Goal: Task Accomplishment & Management: Manage account settings

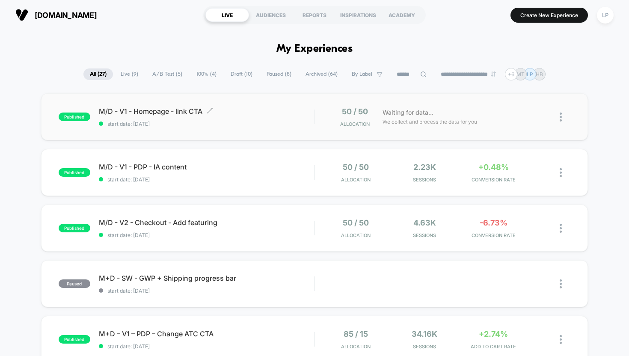
click at [225, 112] on span "M/D - V1 - Homepage - link CTA Click to edit experience details" at bounding box center [207, 111] width 216 height 9
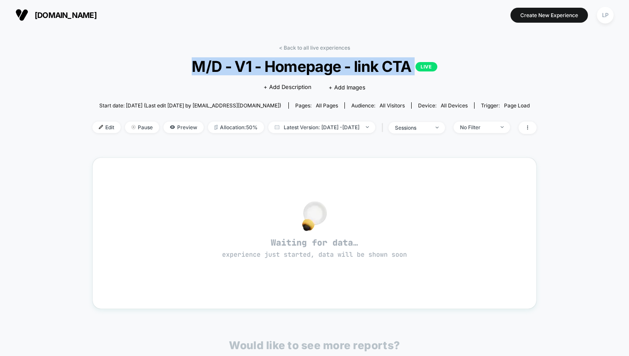
drag, startPoint x: 416, startPoint y: 65, endPoint x: 184, endPoint y: 62, distance: 231.2
click at [184, 62] on span "M/D - V1 - Homepage - link CTA LIVE" at bounding box center [315, 66] width 400 height 18
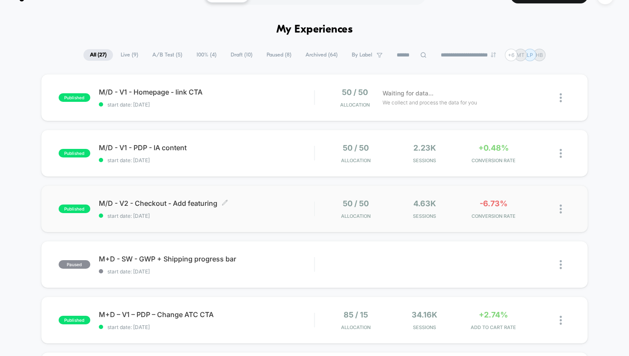
scroll to position [20, 0]
click at [420, 53] on icon at bounding box center [423, 54] width 6 height 6
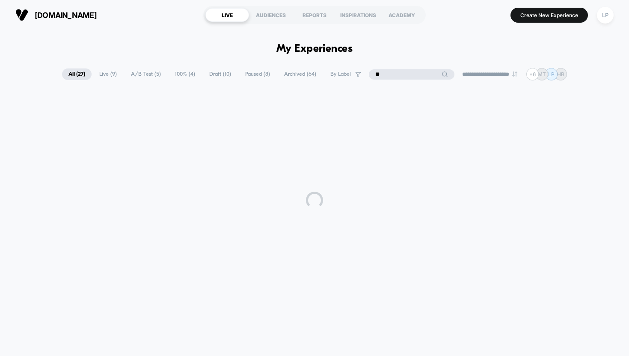
scroll to position [0, 0]
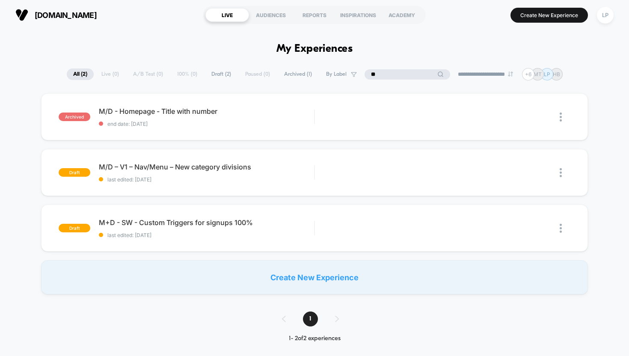
type input "*"
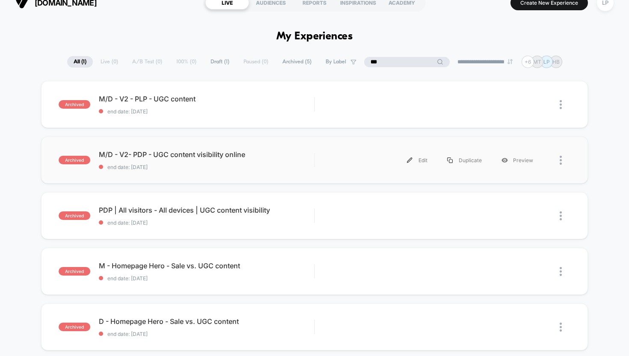
scroll to position [14, 0]
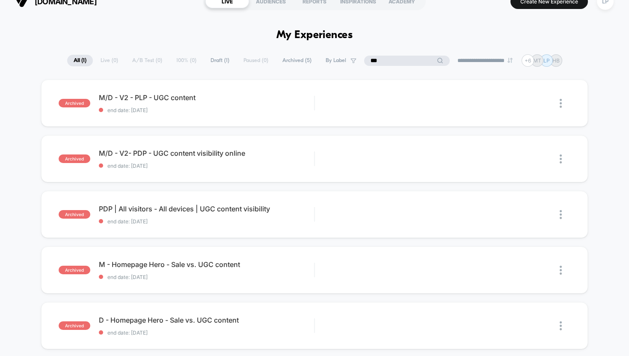
click at [81, 60] on span "All ( 1 )" at bounding box center [80, 61] width 26 height 12
drag, startPoint x: 401, startPoint y: 59, endPoint x: 370, endPoint y: 59, distance: 30.8
click at [370, 59] on input "***" at bounding box center [407, 61] width 86 height 10
type input "*"
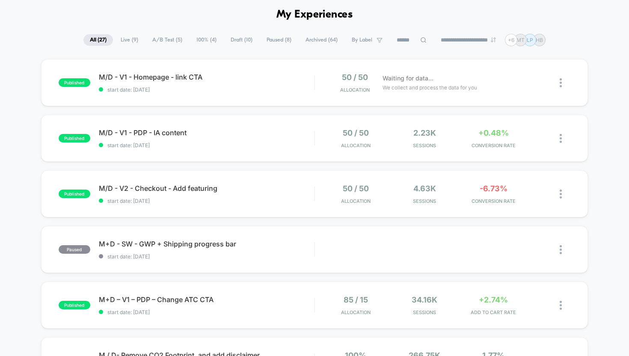
scroll to position [28, 0]
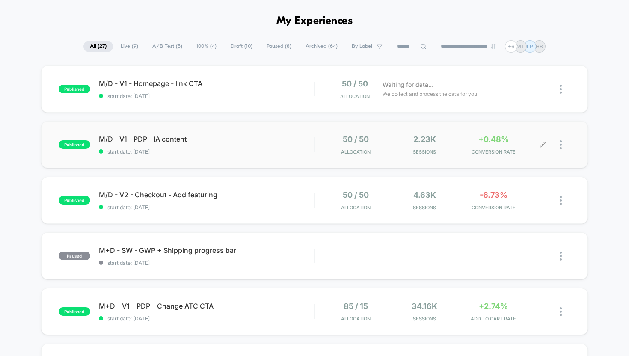
click at [316, 142] on div "50 / 50 Allocation 2.23k Sessions +0.48% CONVERSION RATE" at bounding box center [443, 145] width 256 height 20
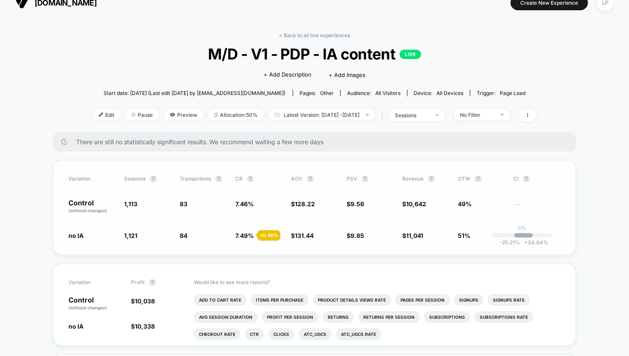
scroll to position [15, 0]
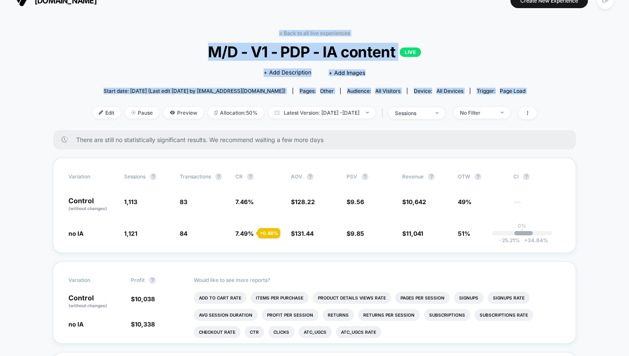
drag, startPoint x: 532, startPoint y: 111, endPoint x: 280, endPoint y: 14, distance: 270.4
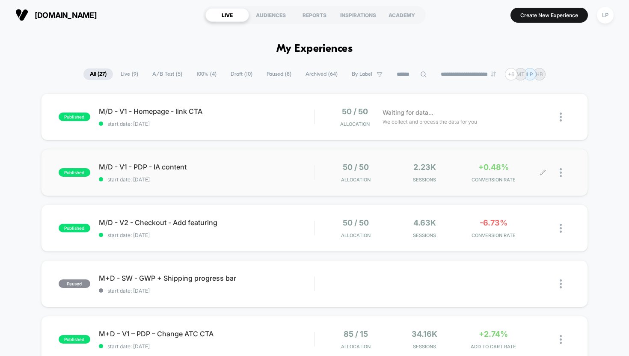
click at [564, 172] on div at bounding box center [565, 173] width 11 height 20
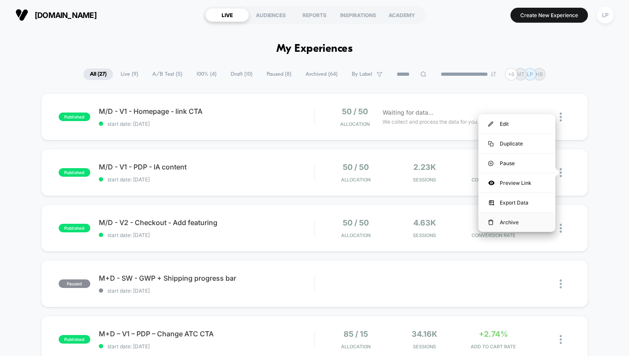
click at [518, 219] on div "Archive" at bounding box center [517, 222] width 77 height 19
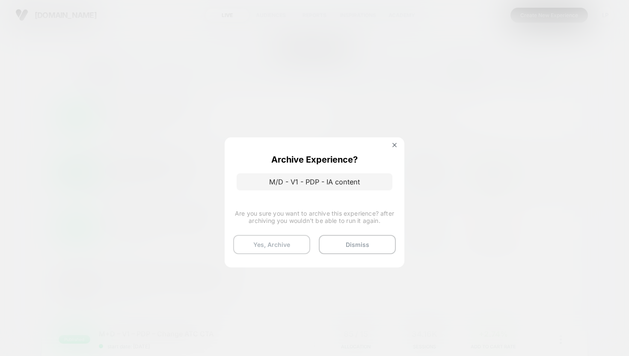
click at [296, 242] on button "Yes, Archive" at bounding box center [271, 244] width 77 height 19
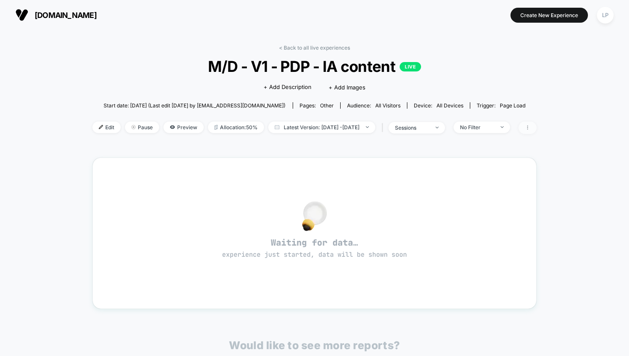
click at [530, 127] on icon at bounding box center [527, 127] width 5 height 5
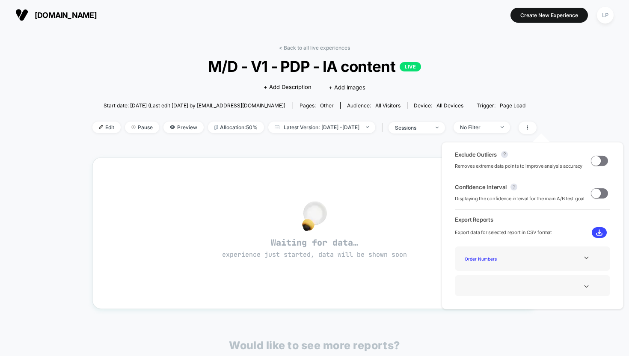
click at [29, 62] on div "< Back to all live experiences M/D - V1 - PDP - IA content LIVE Click to edit e…" at bounding box center [314, 269] width 629 height 478
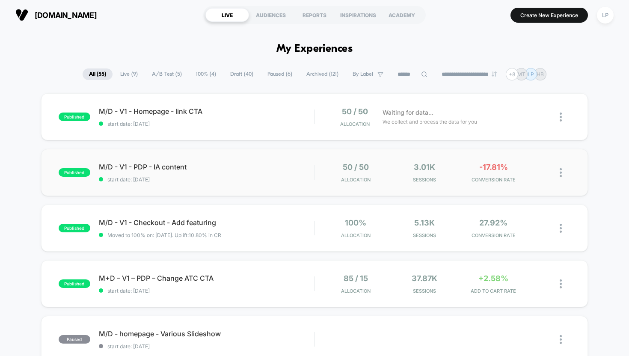
click at [560, 176] on img at bounding box center [561, 172] width 2 height 9
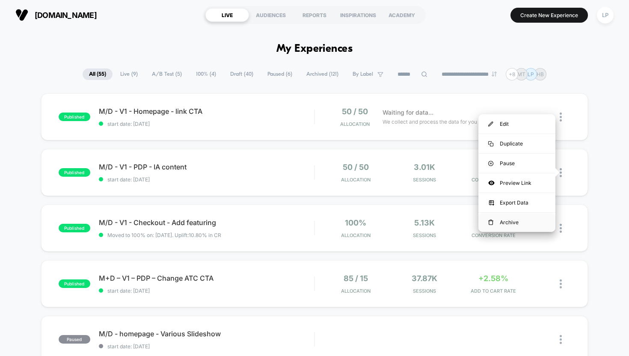
click at [523, 220] on div "Archive" at bounding box center [517, 222] width 77 height 19
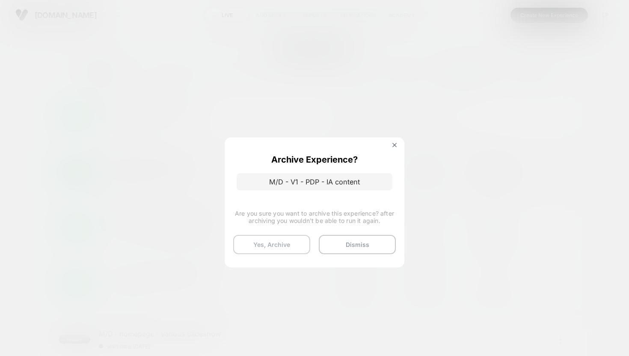
click at [279, 244] on button "Yes, Archive" at bounding box center [271, 244] width 77 height 19
